Goal: Find specific page/section: Find specific page/section

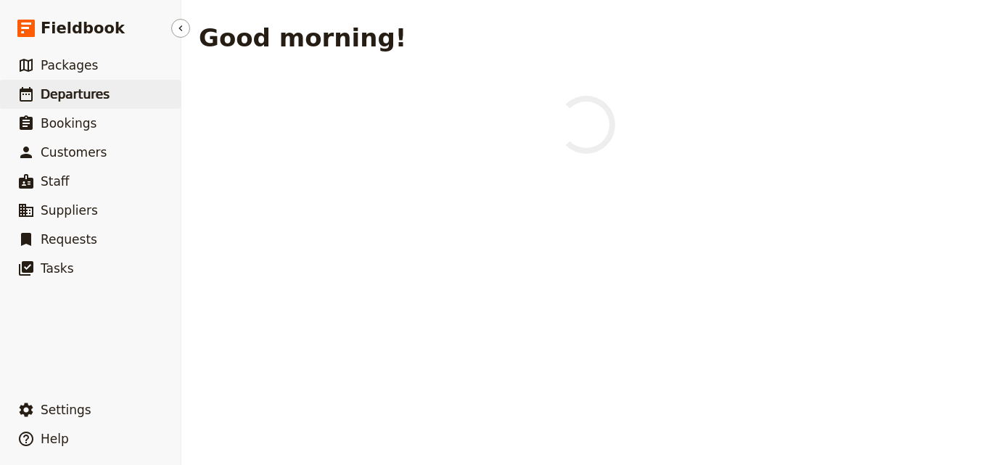
click at [93, 102] on span "Departures" at bounding box center [75, 94] width 69 height 17
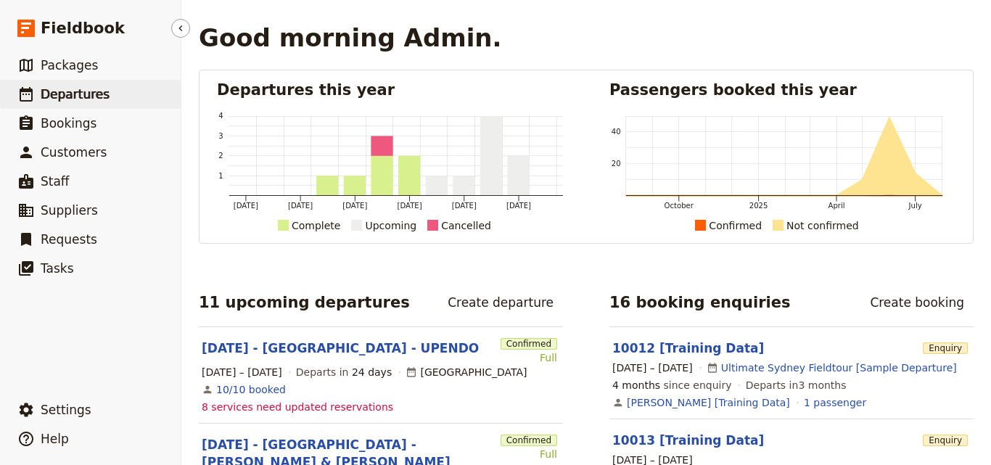
click at [54, 99] on span "Departures" at bounding box center [75, 94] width 69 height 15
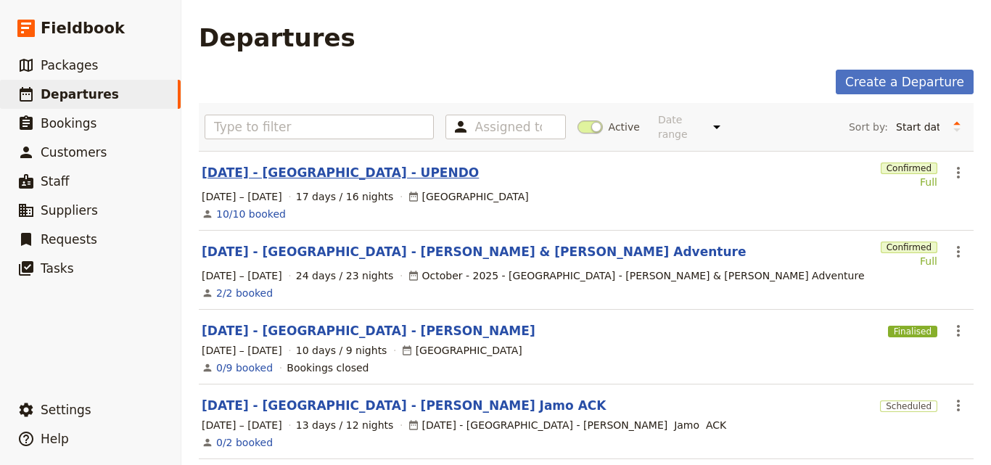
click at [298, 165] on link "[DATE] - [GEOGRAPHIC_DATA] - UPENDO" at bounding box center [340, 172] width 277 height 17
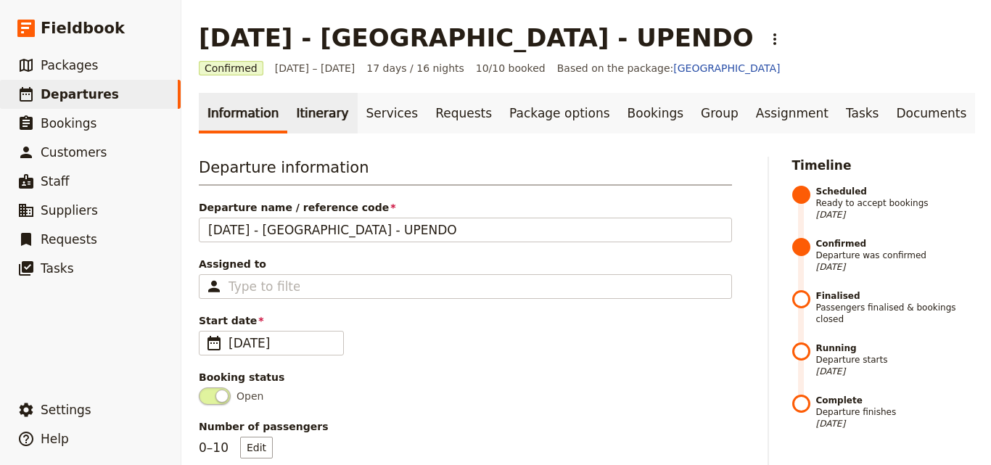
click at [290, 128] on link "Itinerary" at bounding box center [322, 113] width 70 height 41
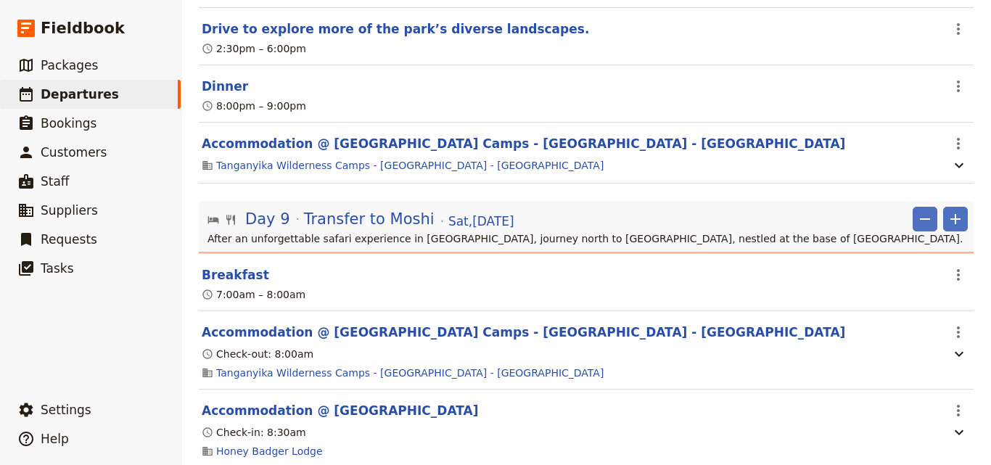
scroll to position [3484, 0]
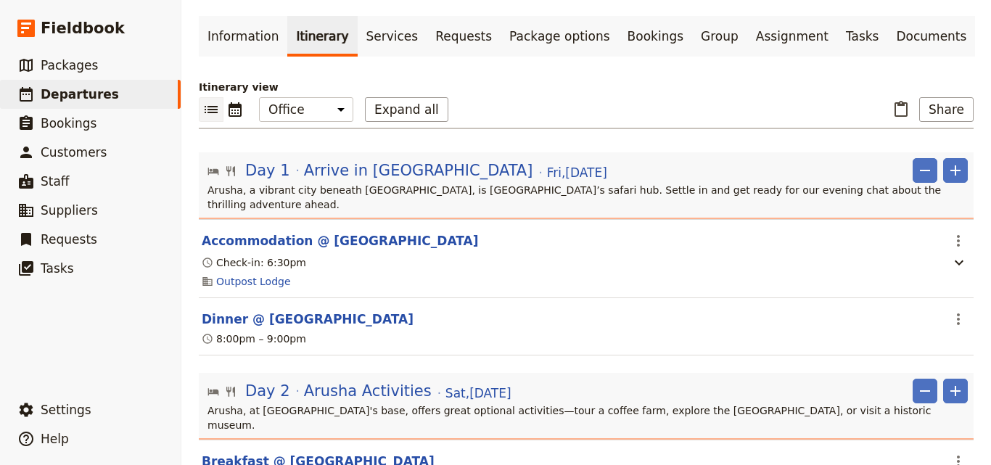
scroll to position [0, 0]
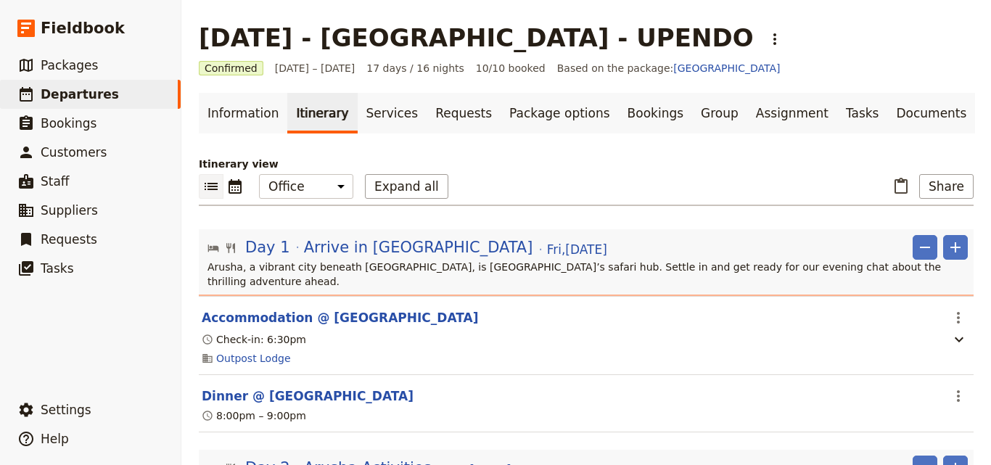
click at [206, 186] on icon "List view" at bounding box center [211, 186] width 13 height 7
click at [234, 187] on icon "Calendar view" at bounding box center [235, 186] width 13 height 15
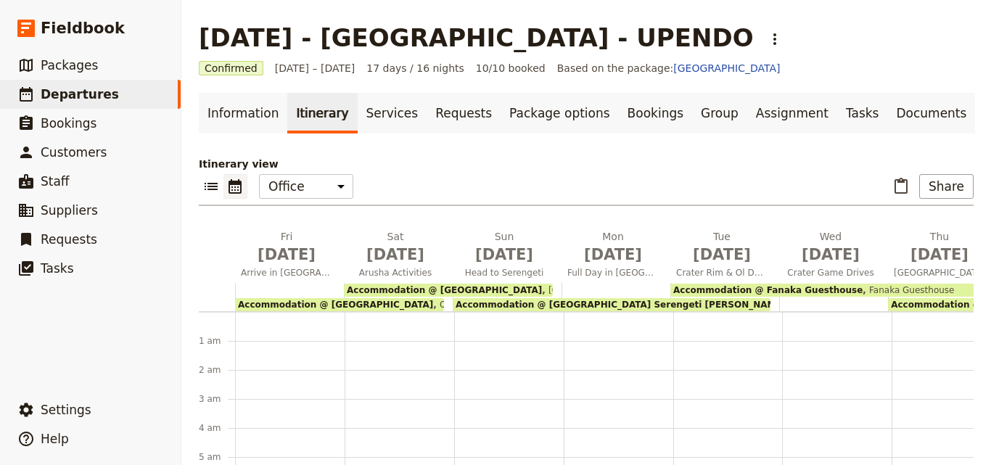
scroll to position [160, 0]
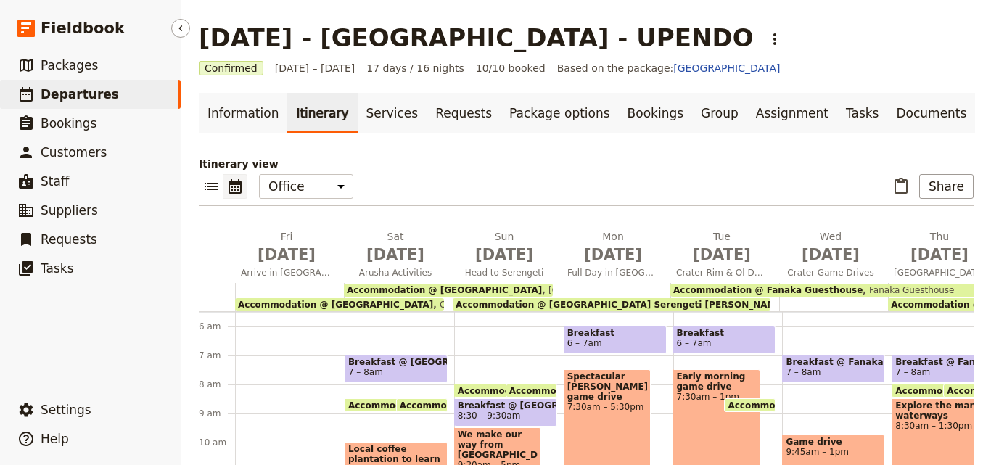
click at [134, 90] on link "​ Departures" at bounding box center [90, 94] width 181 height 29
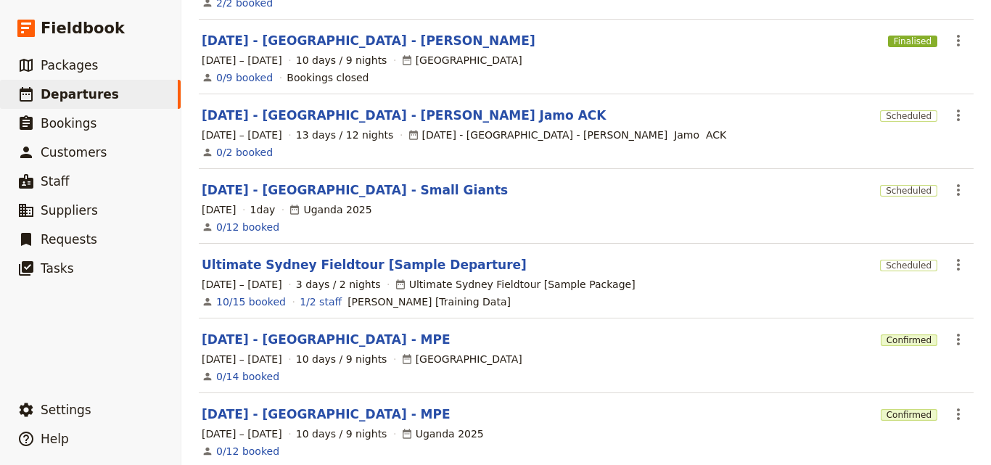
scroll to position [435, 0]
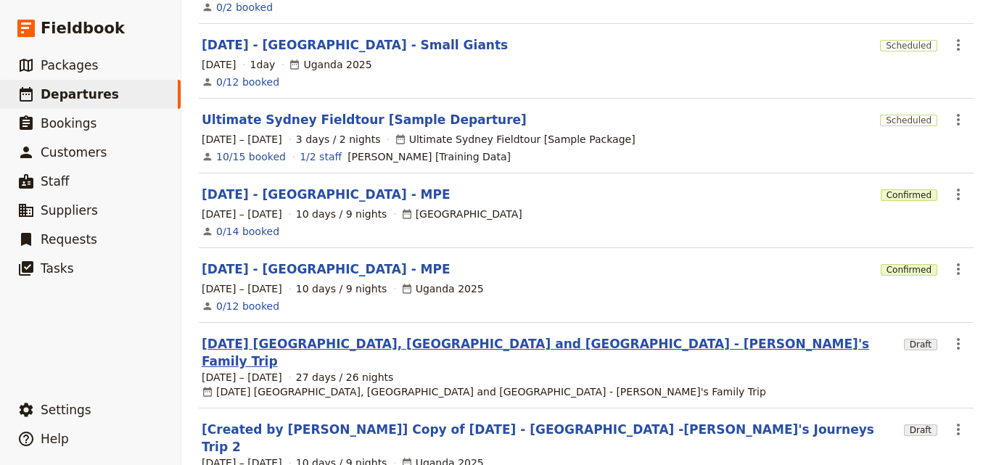
click at [354, 335] on link "[DATE] [GEOGRAPHIC_DATA], [GEOGRAPHIC_DATA] and [GEOGRAPHIC_DATA] - [PERSON_NAM…" at bounding box center [550, 352] width 697 height 35
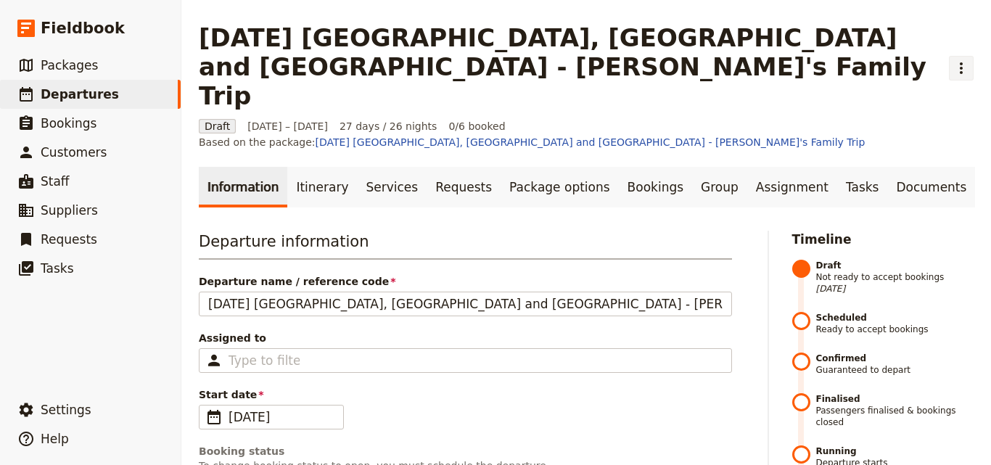
click at [949, 56] on button "​" at bounding box center [961, 68] width 25 height 25
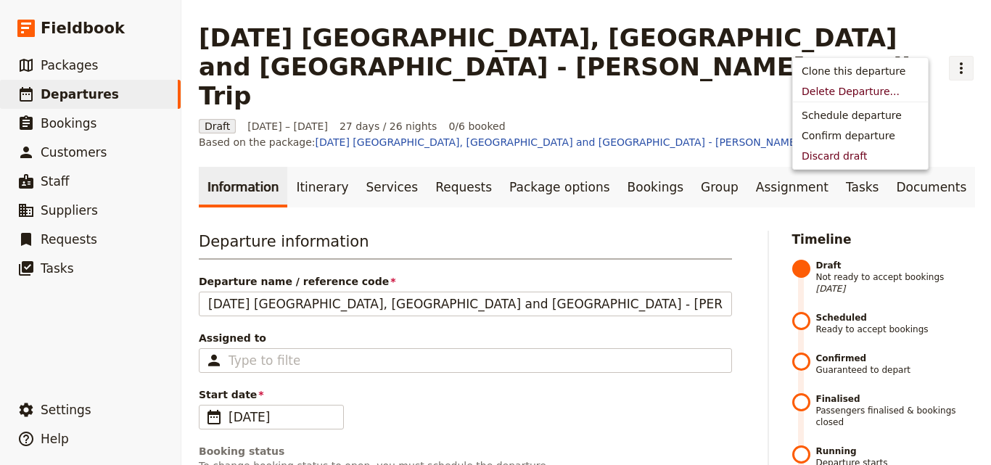
click at [949, 56] on button "​" at bounding box center [961, 68] width 25 height 25
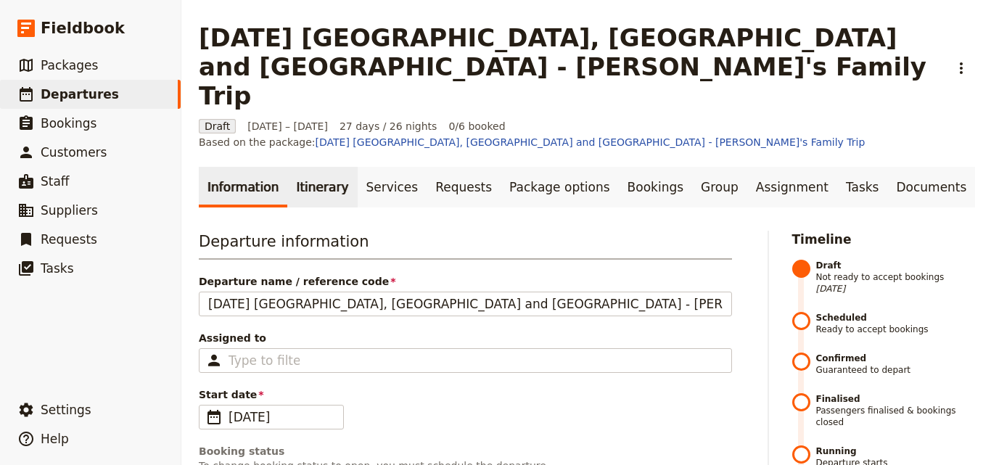
click at [308, 167] on link "Itinerary" at bounding box center [322, 187] width 70 height 41
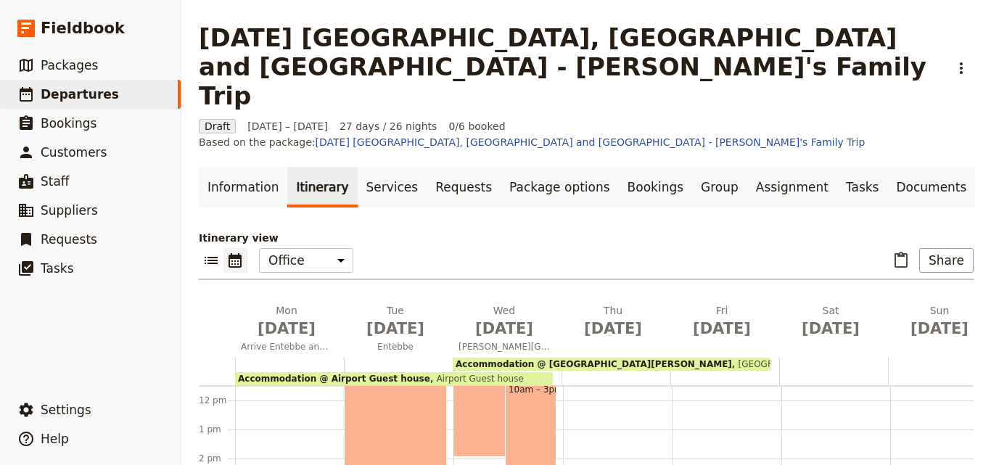
scroll to position [261, 0]
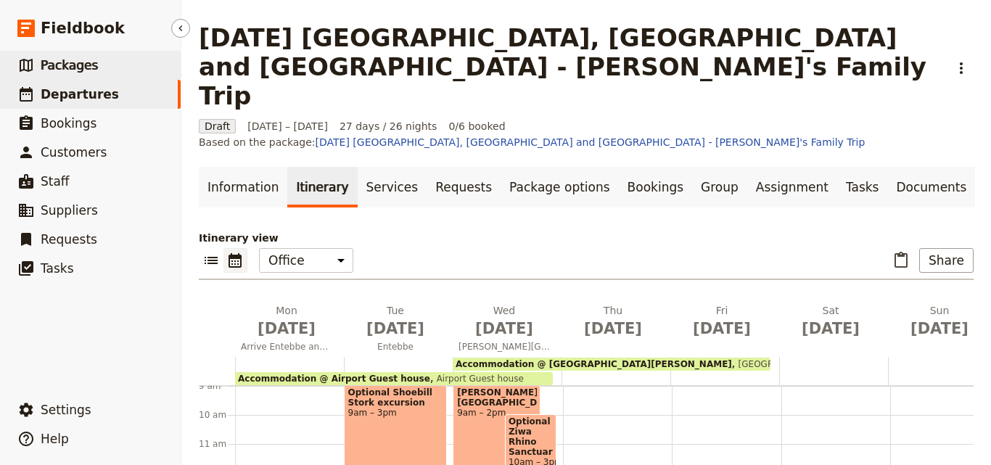
click at [54, 62] on span "Packages" at bounding box center [69, 65] width 57 height 15
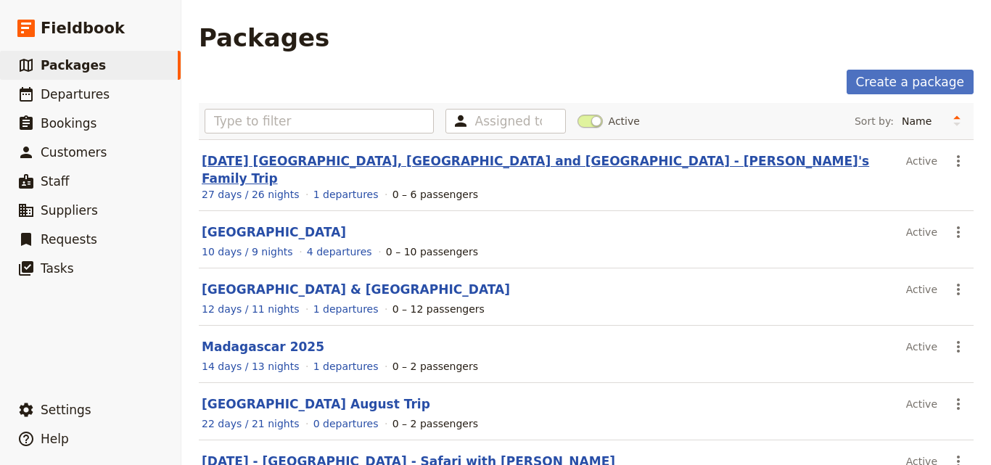
click at [354, 165] on link "[DATE] [GEOGRAPHIC_DATA], [GEOGRAPHIC_DATA] and [GEOGRAPHIC_DATA] - [PERSON_NAM…" at bounding box center [536, 170] width 668 height 32
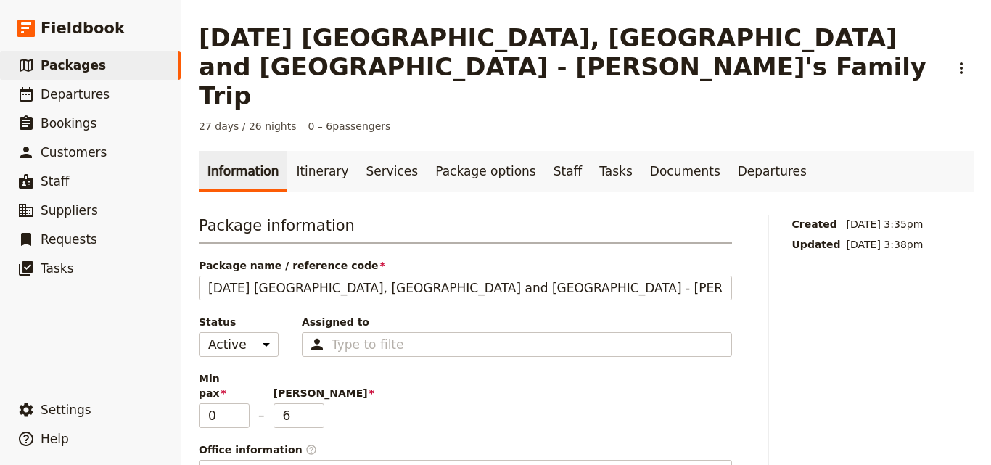
click at [953, 60] on icon "Actions" at bounding box center [961, 68] width 17 height 17
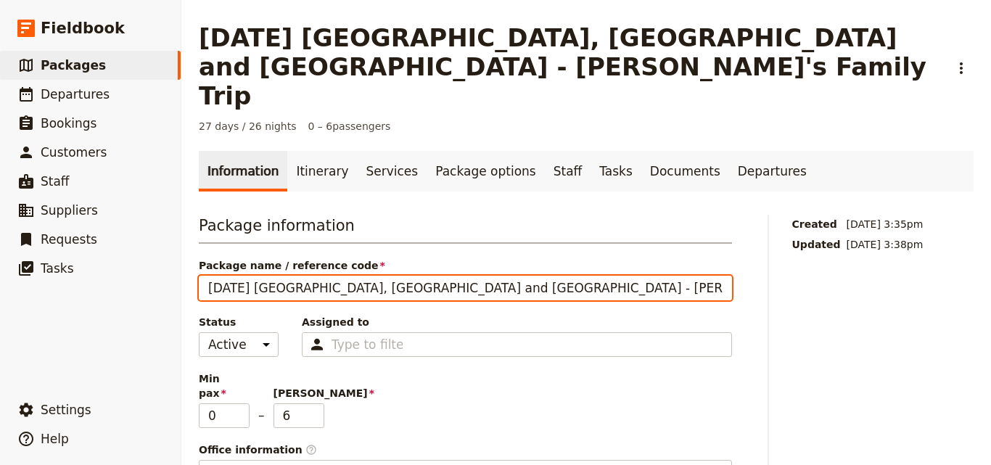
click at [300, 276] on input "[DATE] [GEOGRAPHIC_DATA], [GEOGRAPHIC_DATA] and [GEOGRAPHIC_DATA] - [PERSON_NAM…" at bounding box center [465, 288] width 533 height 25
click at [282, 276] on input "[DATE] [GEOGRAPHIC_DATA], [GEOGRAPHIC_DATA] and [GEOGRAPHIC_DATA] - [PERSON_NAM…" at bounding box center [465, 288] width 533 height 25
drag, startPoint x: 342, startPoint y: 226, endPoint x: 300, endPoint y: 216, distance: 42.6
click at [300, 258] on div "Package name / reference code [DATE] [GEOGRAPHIC_DATA] , [GEOGRAPHIC_DATA] and …" at bounding box center [465, 279] width 533 height 42
click at [307, 276] on input "[DATE] Uga , TnZand [GEOGRAPHIC_DATA] - [PERSON_NAME]'s Family Trip" at bounding box center [465, 288] width 533 height 25
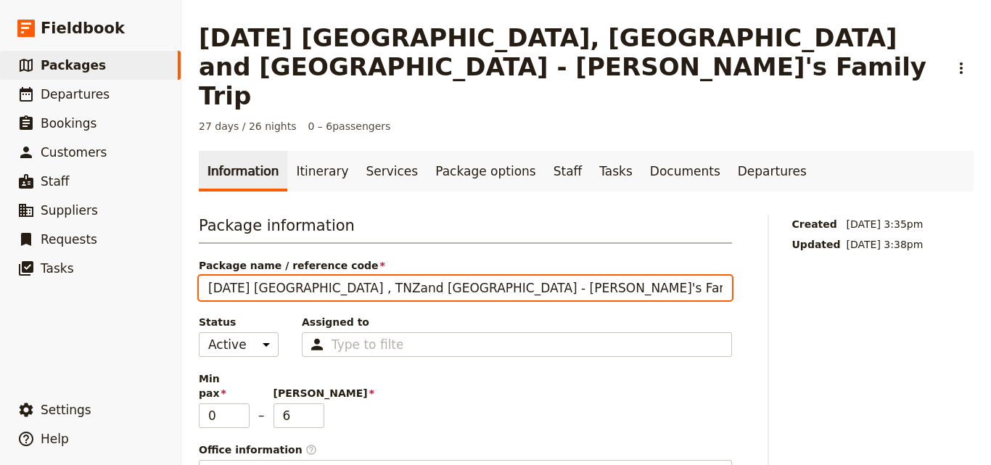
click at [322, 276] on input "[DATE] [GEOGRAPHIC_DATA] , TNZand [GEOGRAPHIC_DATA] - [PERSON_NAME]'s Family Tr…" at bounding box center [465, 288] width 533 height 25
click at [314, 276] on input "[DATE] [GEOGRAPHIC_DATA] , TNZand [GEOGRAPHIC_DATA] - [PERSON_NAME]'s Family Tr…" at bounding box center [465, 288] width 533 height 25
drag, startPoint x: 388, startPoint y: 232, endPoint x: 348, endPoint y: 226, distance: 40.5
click at [348, 276] on input "[DATE] [GEOGRAPHIC_DATA] , TNZ and [GEOGRAPHIC_DATA] - [PERSON_NAME]'s Family T…" at bounding box center [465, 288] width 533 height 25
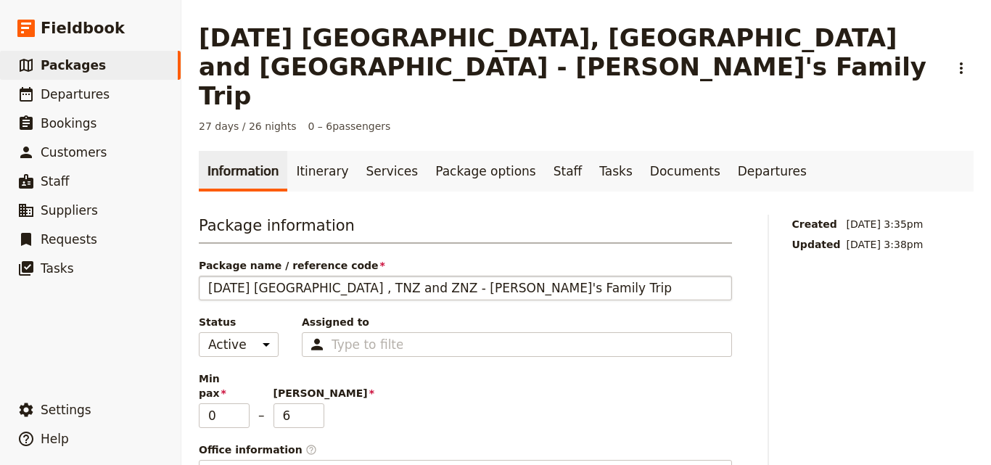
drag, startPoint x: 197, startPoint y: 229, endPoint x: 332, endPoint y: 229, distance: 135.7
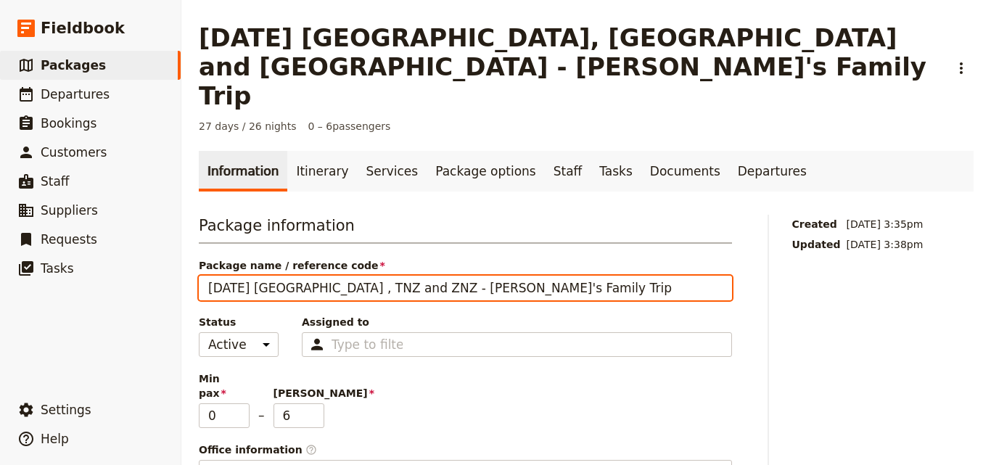
click at [283, 276] on input "[DATE] [GEOGRAPHIC_DATA] , TNZ and ZNZ - [PERSON_NAME]'s Family Trip" at bounding box center [465, 288] width 533 height 25
drag, startPoint x: 492, startPoint y: 236, endPoint x: 216, endPoint y: 224, distance: 276.8
click at [216, 276] on input "[DATE] [GEOGRAPHIC_DATA] , TNZ and ZNZ - [PERSON_NAME]'s Family Trip" at bounding box center [465, 288] width 533 height 25
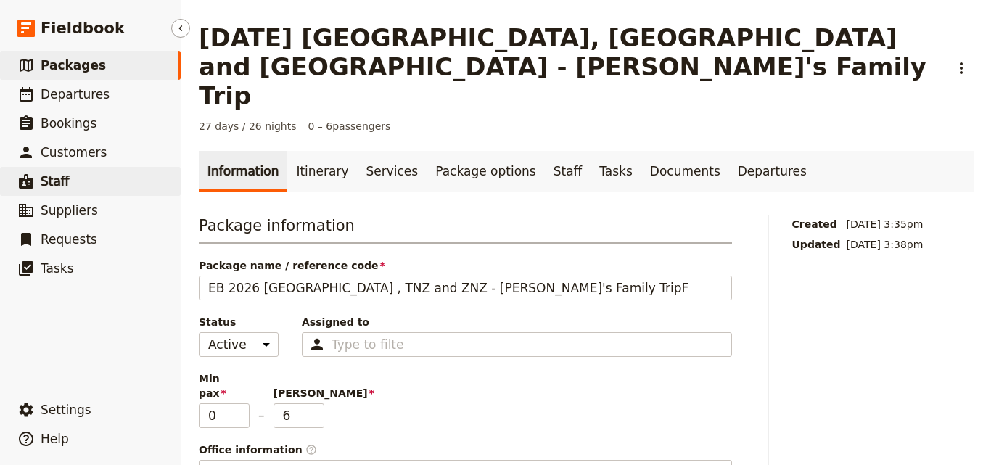
click at [173, 192] on link "​ Staff" at bounding box center [90, 181] width 181 height 29
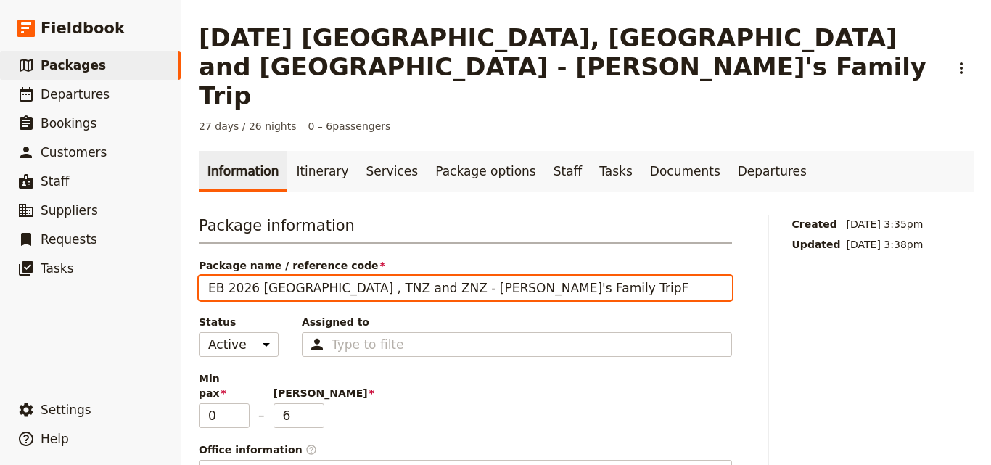
click at [206, 276] on input "EB 2026 [GEOGRAPHIC_DATA] , TNZ and ZNZ - [PERSON_NAME]'s Family TripF" at bounding box center [465, 288] width 533 height 25
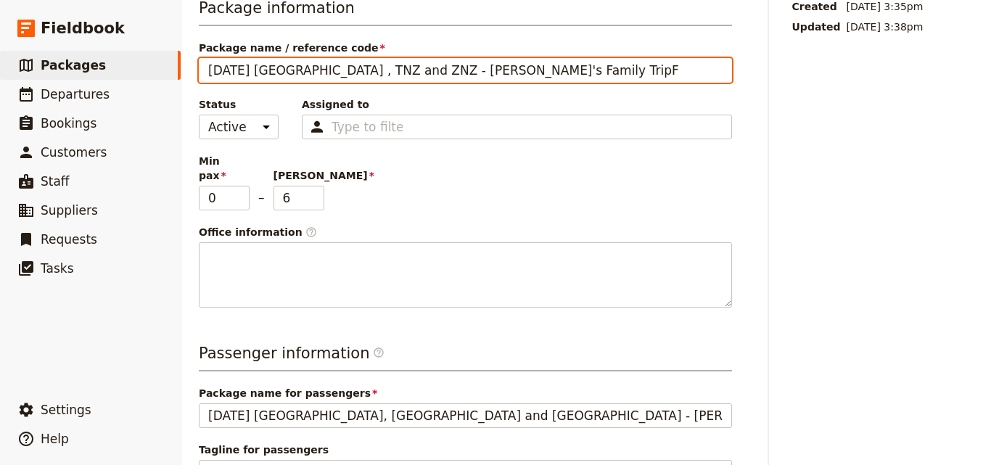
scroll to position [419, 0]
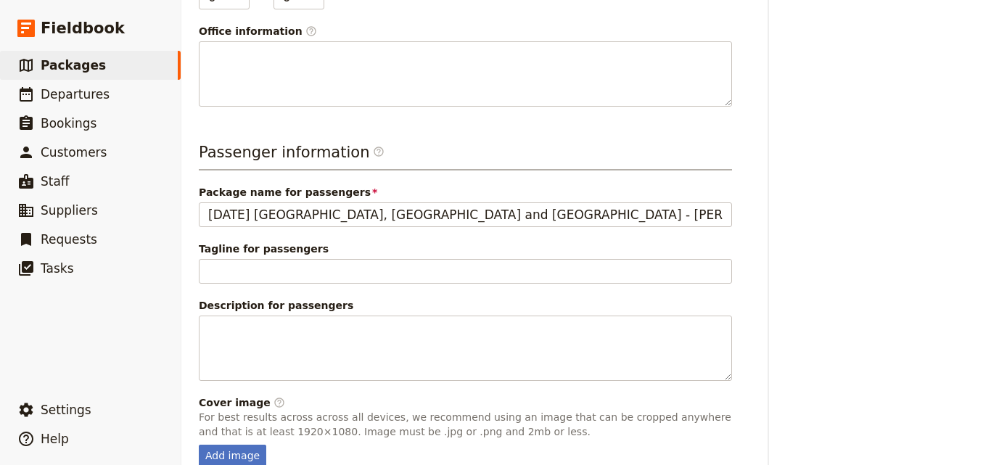
type input "[DATE] [GEOGRAPHIC_DATA] , TNZ and ZNZ - [PERSON_NAME]'s Family TripF"
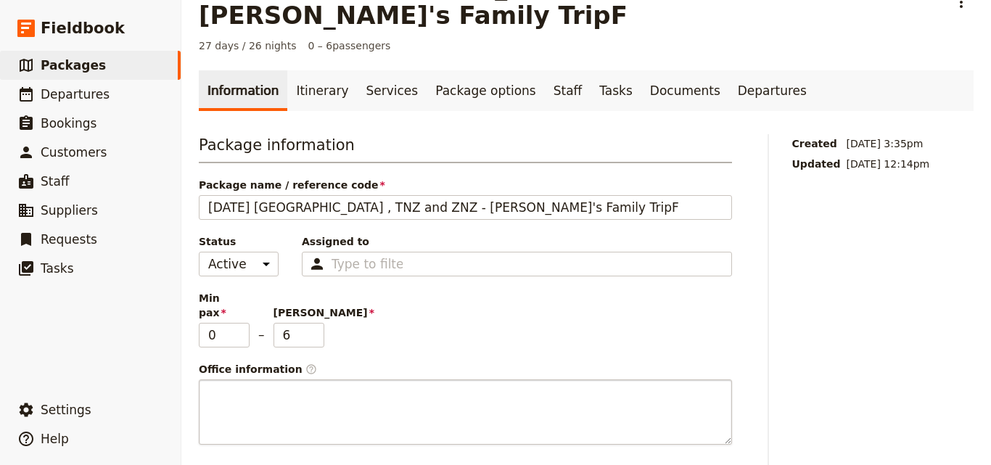
scroll to position [0, 0]
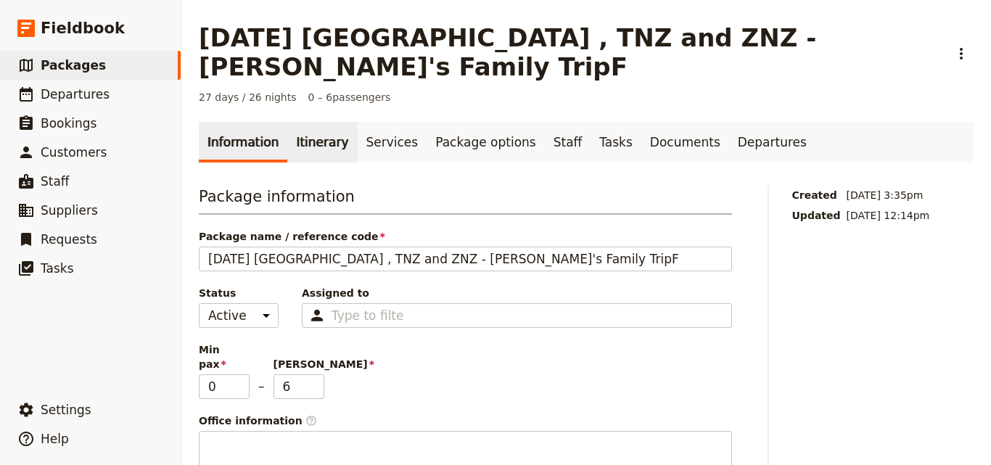
click at [305, 125] on link "Itinerary" at bounding box center [322, 142] width 70 height 41
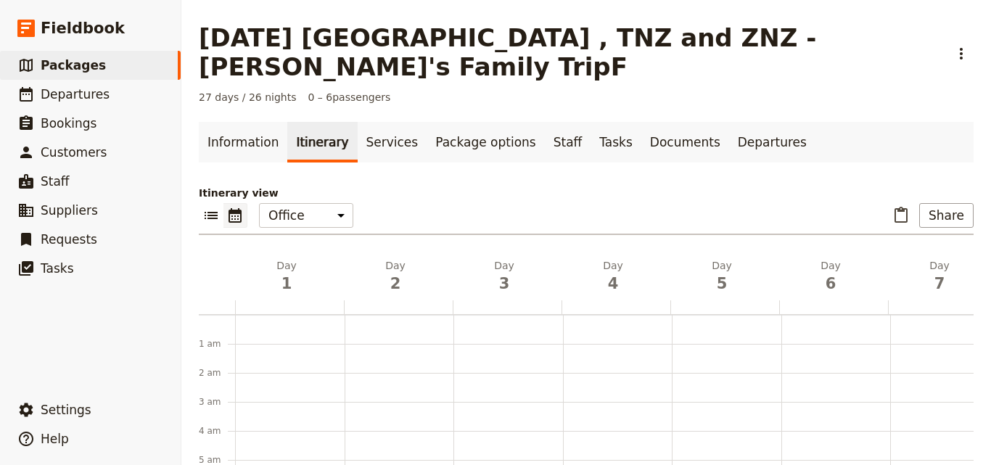
scroll to position [189, 0]
click at [358, 122] on link "Services" at bounding box center [393, 142] width 70 height 41
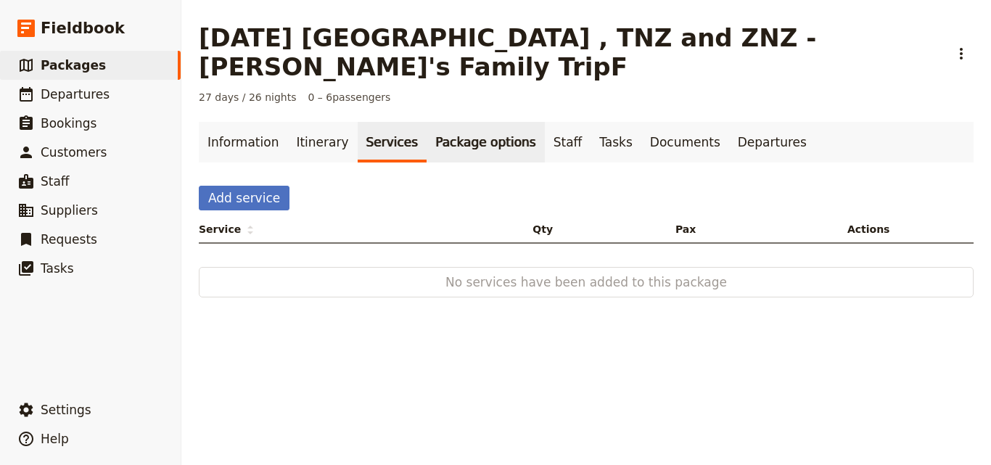
click at [494, 122] on link "Package options" at bounding box center [486, 142] width 118 height 41
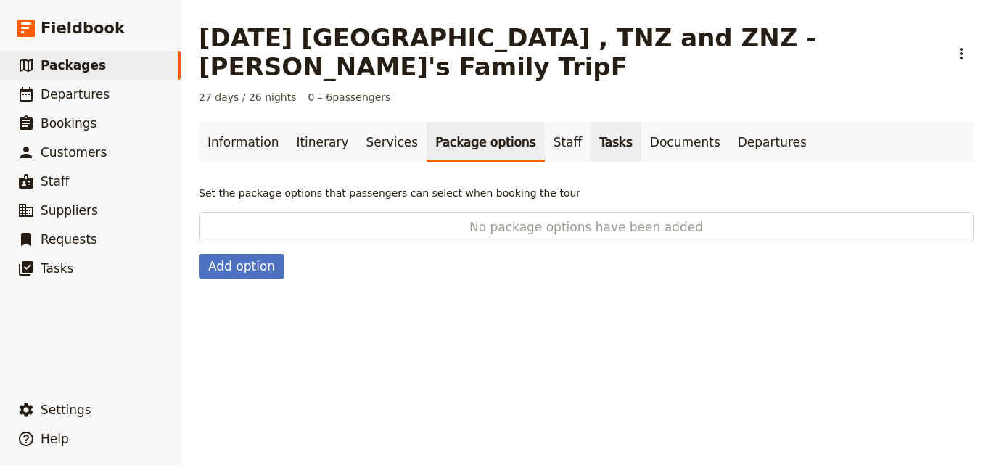
click at [591, 126] on link "Tasks" at bounding box center [616, 142] width 51 height 41
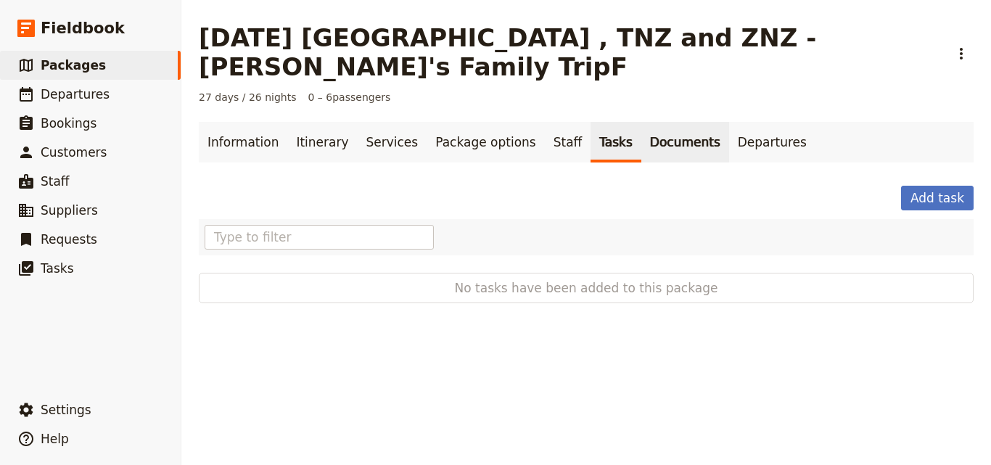
click at [642, 122] on link "Documents" at bounding box center [686, 142] width 88 height 41
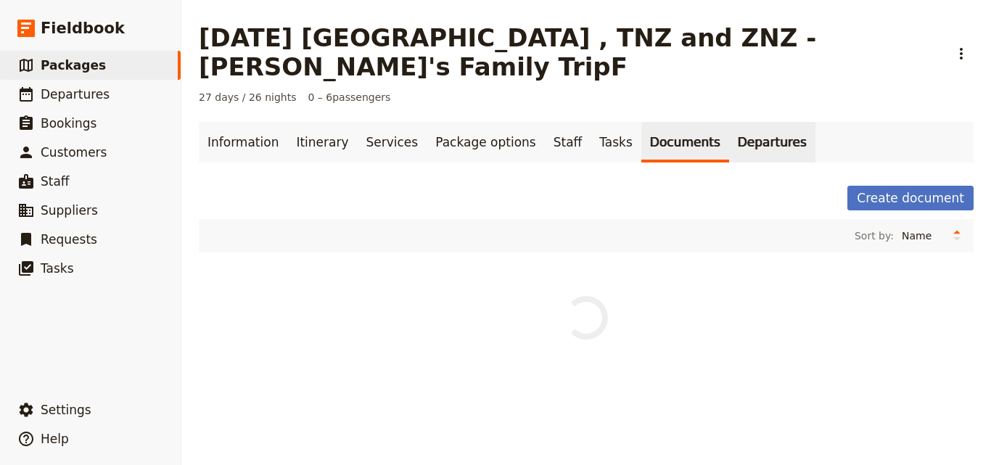
click at [735, 122] on link "Departures" at bounding box center [772, 142] width 86 height 41
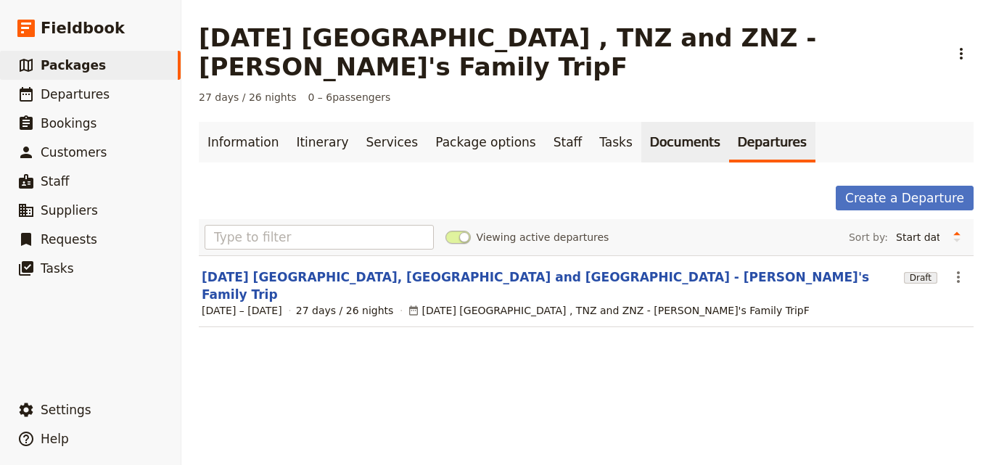
click at [642, 122] on link "Documents" at bounding box center [686, 142] width 88 height 41
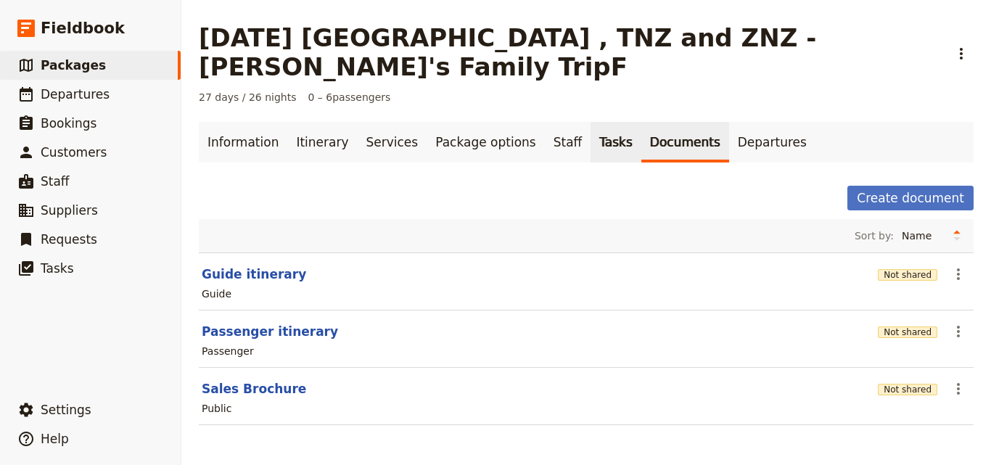
click at [591, 122] on link "Tasks" at bounding box center [616, 142] width 51 height 41
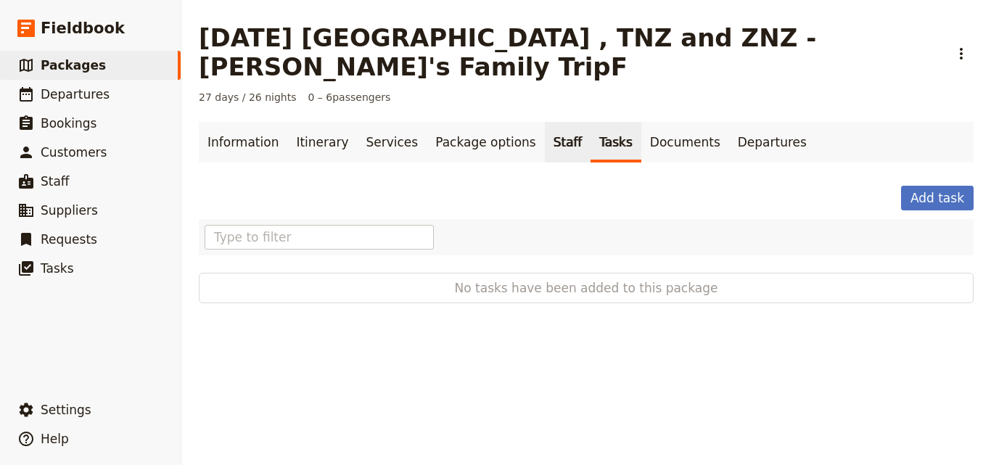
click at [545, 122] on link "Staff" at bounding box center [568, 142] width 46 height 41
click at [312, 122] on link "Itinerary" at bounding box center [322, 142] width 70 height 41
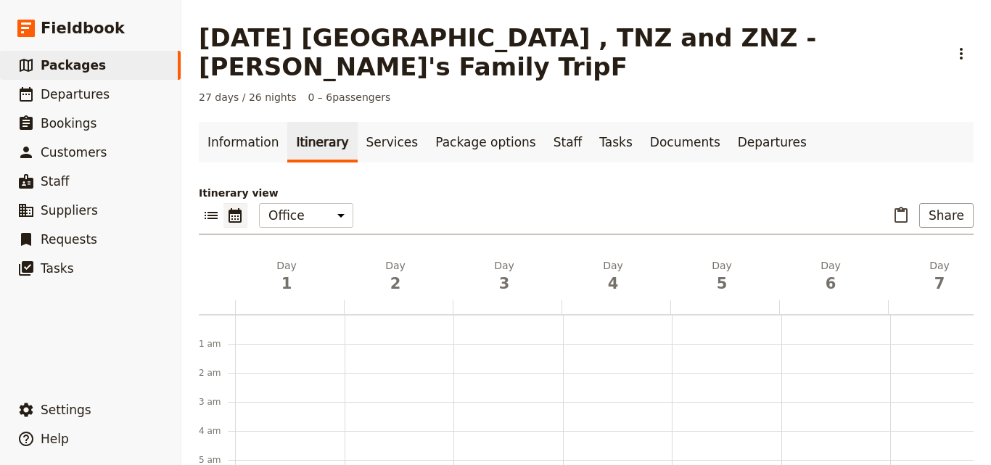
scroll to position [189, 0]
click at [74, 84] on link "​ Departures" at bounding box center [90, 94] width 181 height 29
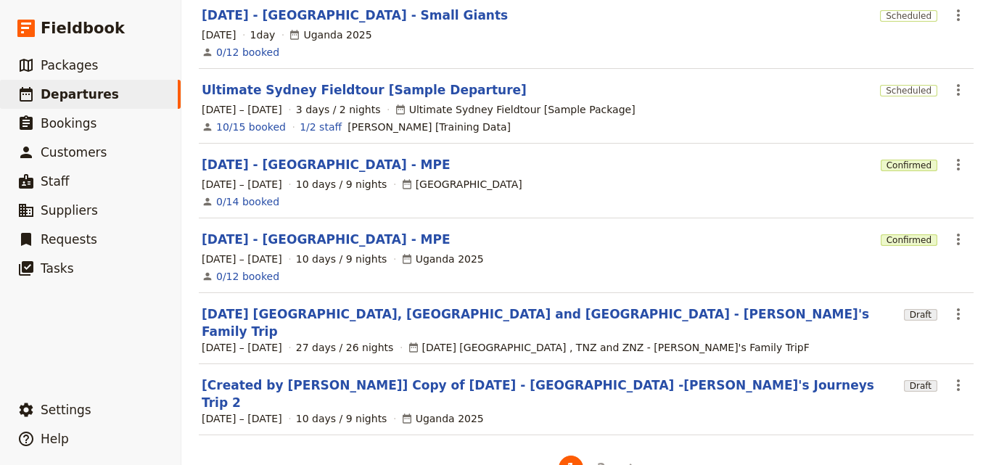
scroll to position [467, 0]
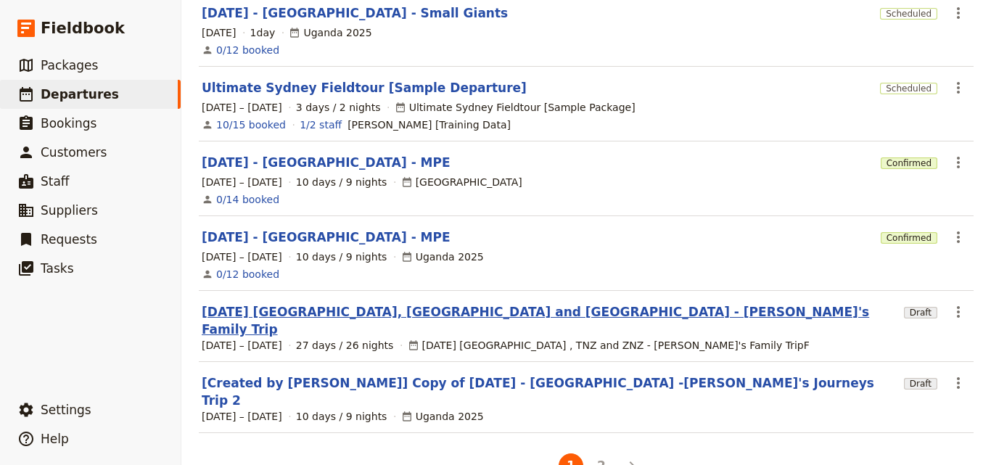
click at [309, 303] on link "[DATE] [GEOGRAPHIC_DATA], [GEOGRAPHIC_DATA] and [GEOGRAPHIC_DATA] - [PERSON_NAM…" at bounding box center [550, 320] width 697 height 35
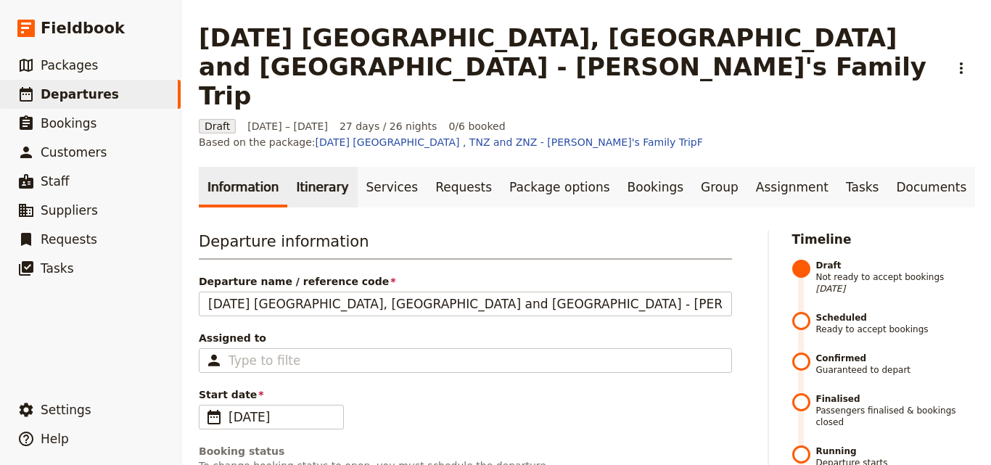
click at [314, 167] on link "Itinerary" at bounding box center [322, 187] width 70 height 41
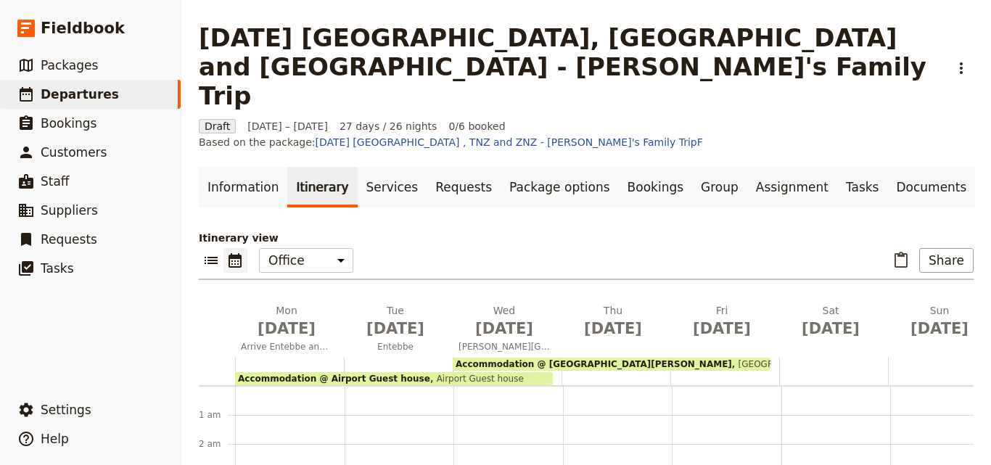
scroll to position [189, 0]
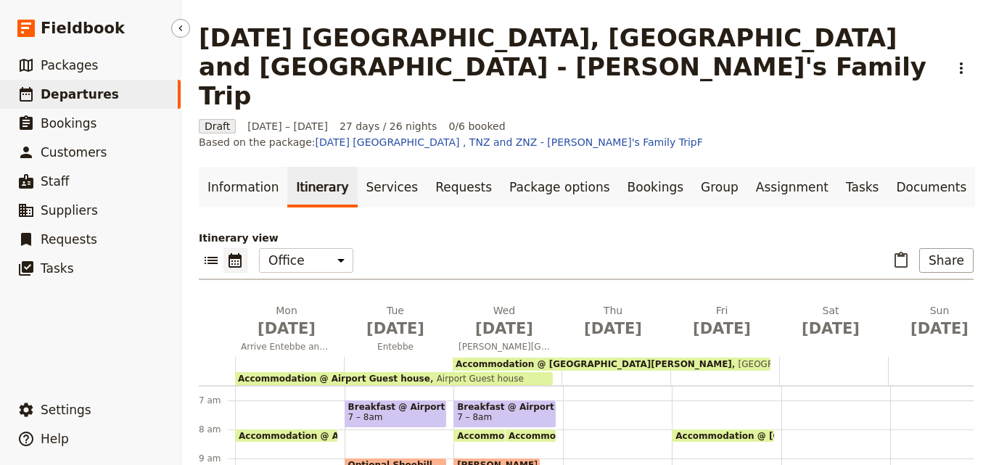
click at [126, 87] on link "​ Departures" at bounding box center [90, 94] width 181 height 29
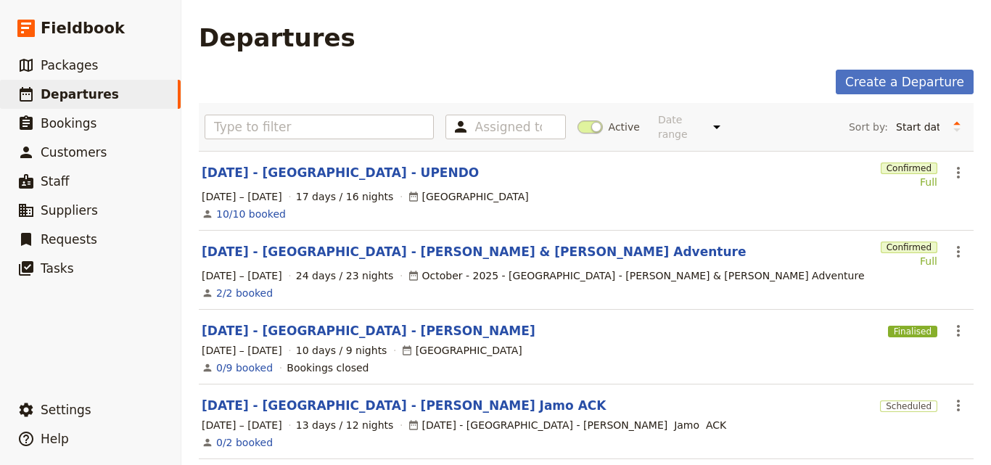
click at [345, 171] on section "[DATE] - [GEOGRAPHIC_DATA] - UPENDO Confirmed Full ​ [DATE] – [DATE] 17 days / …" at bounding box center [586, 191] width 775 height 80
click at [345, 164] on link "[DATE] - [GEOGRAPHIC_DATA] - UPENDO" at bounding box center [340, 172] width 277 height 17
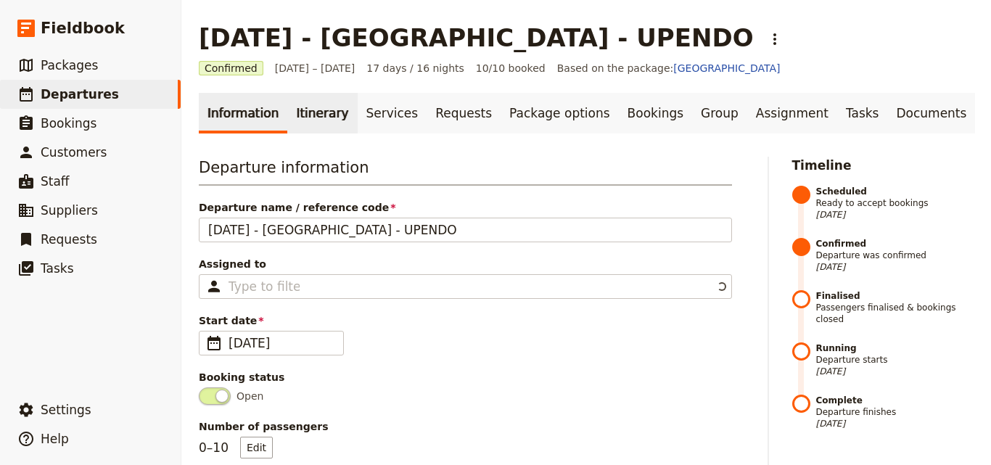
click at [318, 115] on link "Itinerary" at bounding box center [322, 113] width 70 height 41
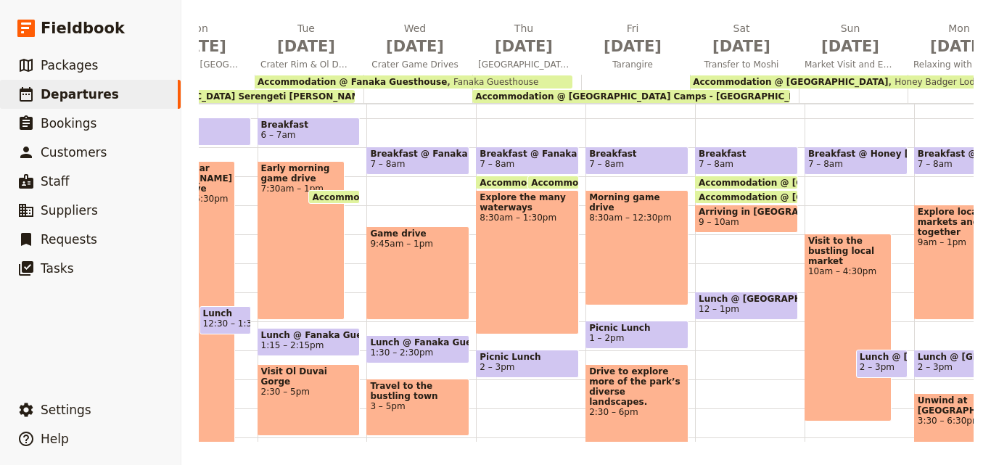
scroll to position [0, 406]
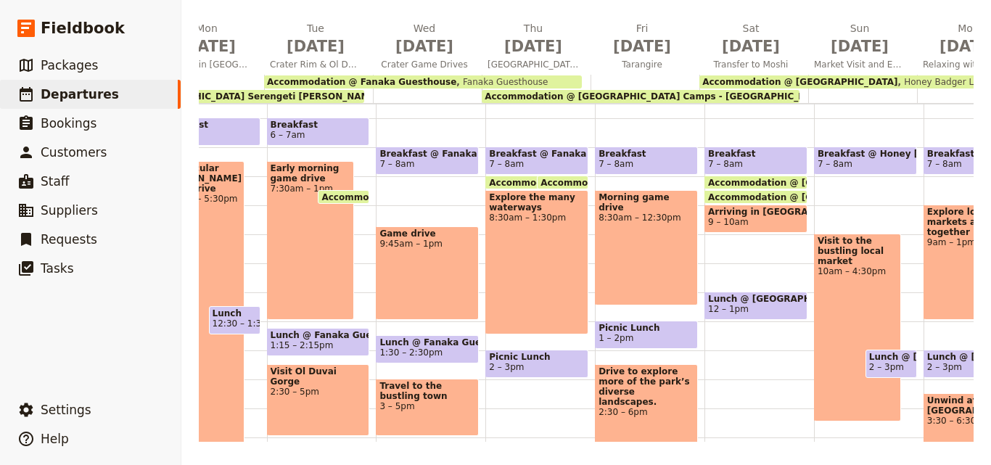
click at [954, 443] on main "[DATE] - [GEOGRAPHIC_DATA] - UPENDO ​ Confirmed [DATE] – [DATE] 17 days / 16 ni…" at bounding box center [586, 129] width 810 height 674
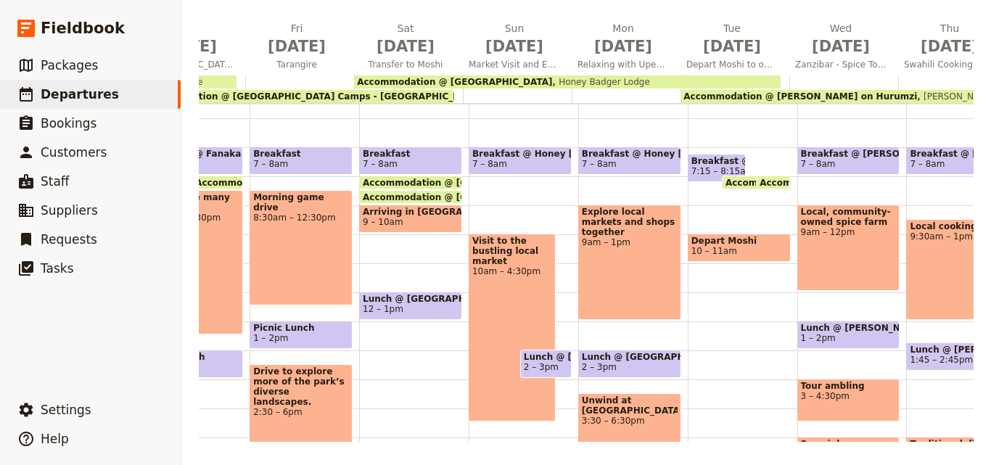
scroll to position [0, 784]
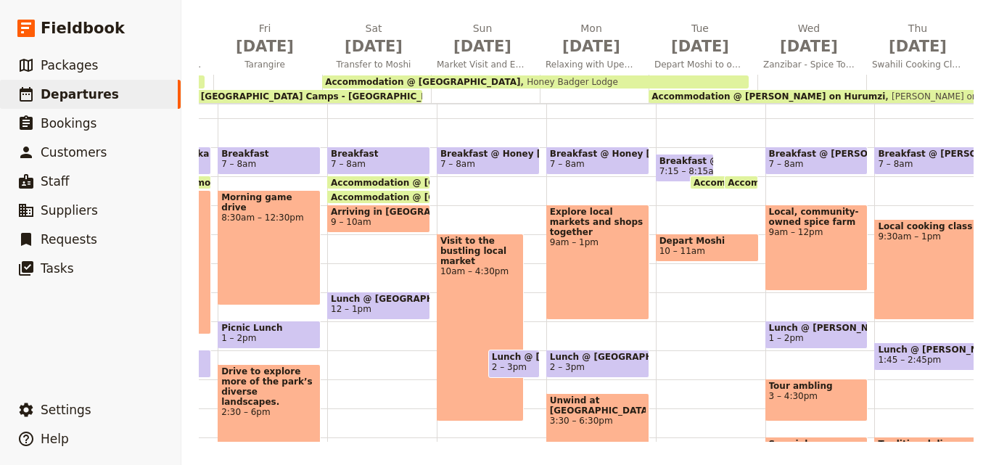
click at [893, 91] on span "[PERSON_NAME] on Hurumzi" at bounding box center [951, 96] width 132 height 10
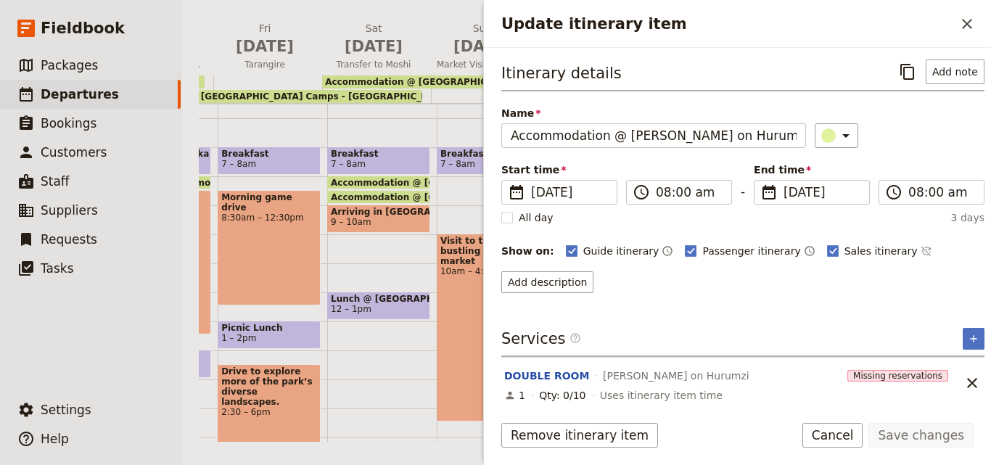
click at [302, 18] on div "Itinerary view ​ ​ Office Guide Passenger Sales ​ Share [DATE] Arrive in [GEOGR…" at bounding box center [586, 195] width 775 height 494
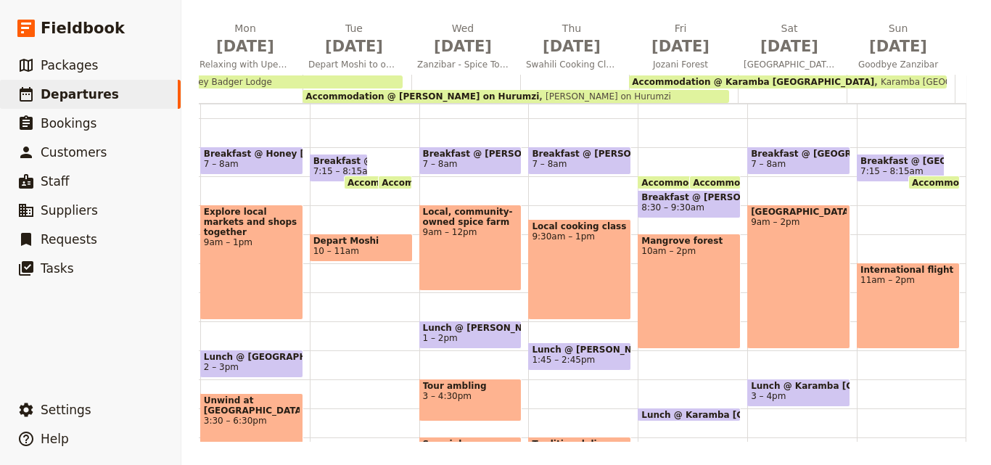
scroll to position [0, 1141]
